Goal: Navigation & Orientation: Find specific page/section

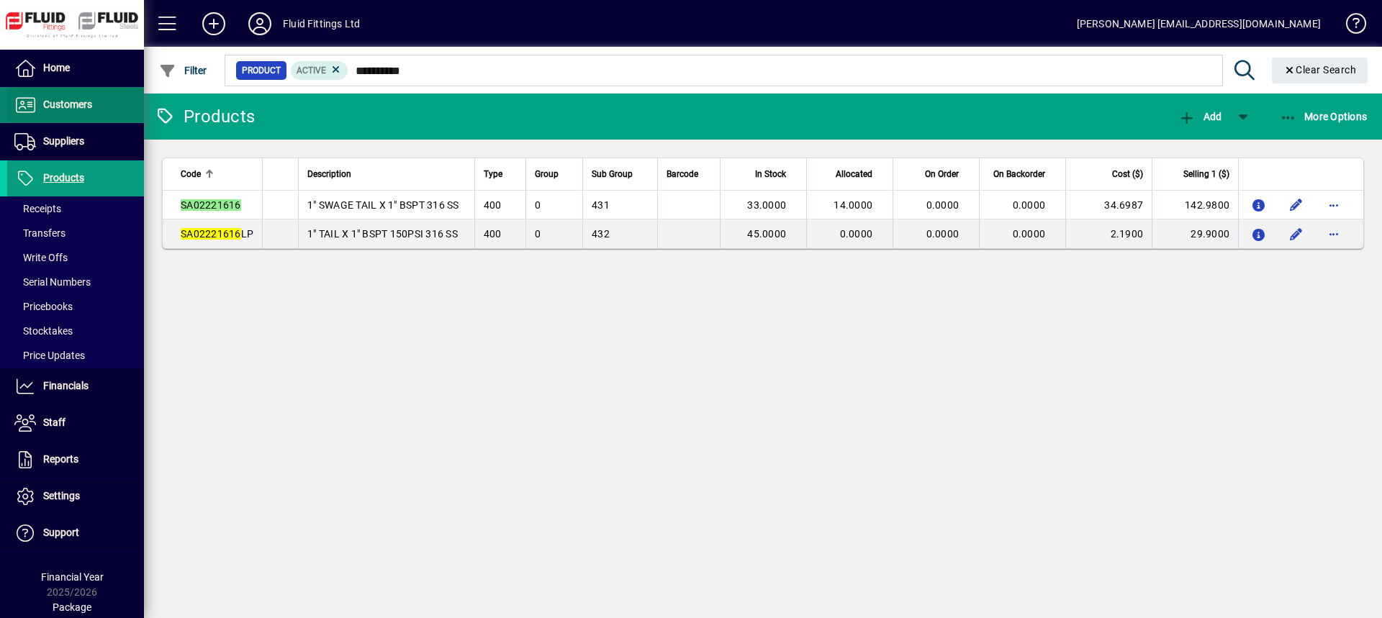
click at [63, 111] on span "Customers" at bounding box center [49, 104] width 85 height 17
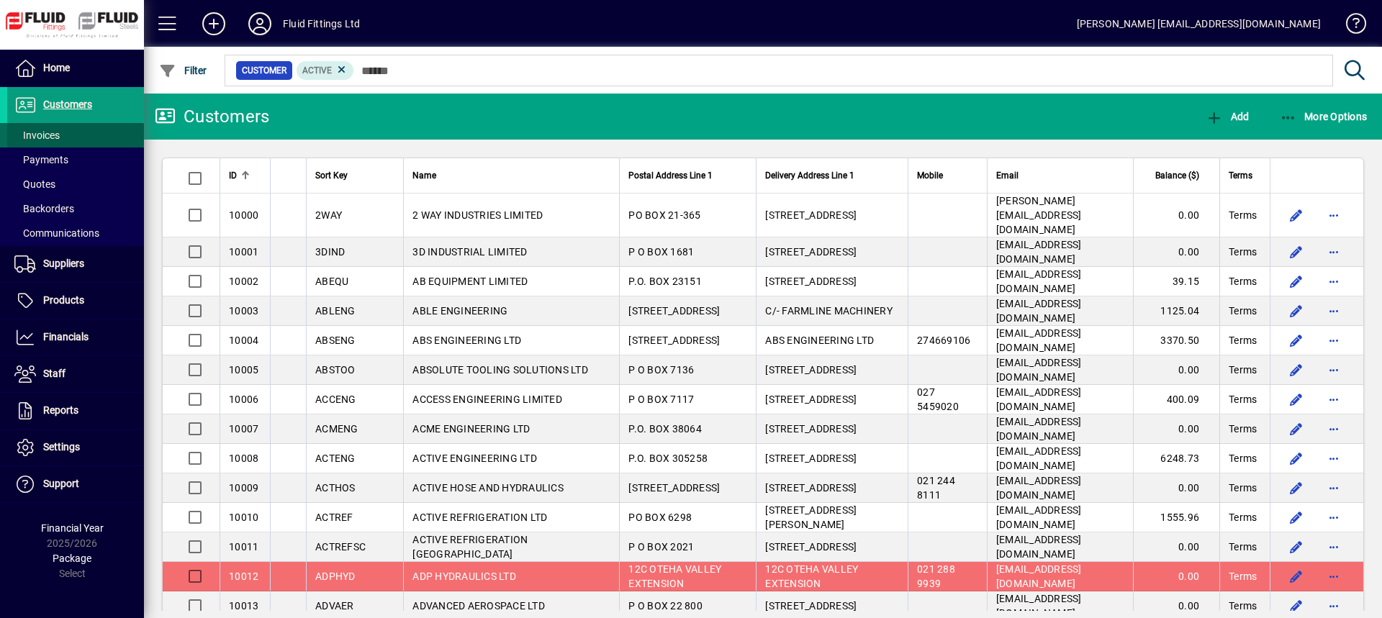
click at [58, 139] on span "Invoices" at bounding box center [36, 136] width 45 height 12
